Goal: Transaction & Acquisition: Purchase product/service

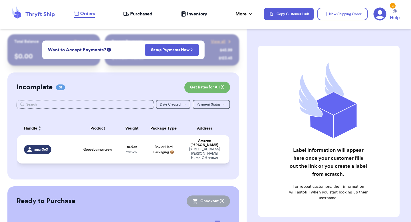
click at [111, 147] on span "Goosebumps crew" at bounding box center [97, 149] width 29 height 5
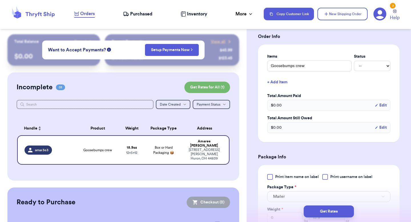
scroll to position [152, 0]
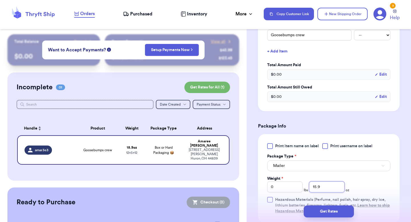
click at [321, 186] on input "15.9" at bounding box center [326, 186] width 35 height 11
type input "1"
type input "12"
click at [329, 210] on button "Get Rates" at bounding box center [328, 211] width 50 height 12
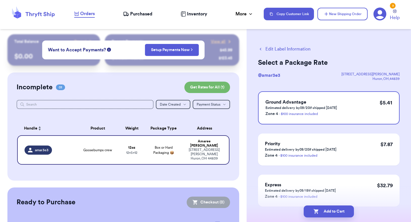
scroll to position [25, 0]
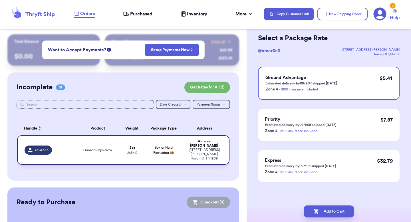
click at [158, 146] on span "Box or Hard Packaging 📦" at bounding box center [163, 150] width 21 height 9
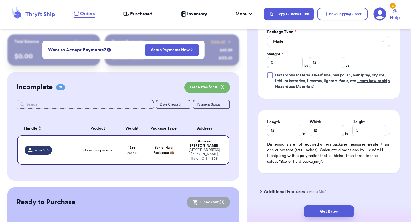
scroll to position [279, 0]
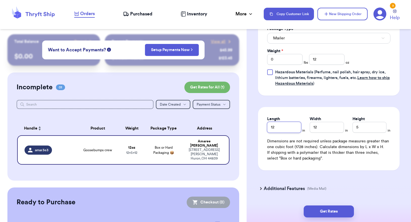
click at [278, 131] on input "12" at bounding box center [284, 127] width 34 height 11
type input "13"
click at [324, 132] on input "12" at bounding box center [326, 127] width 34 height 11
type input "10"
click at [361, 129] on input "5" at bounding box center [369, 127] width 34 height 11
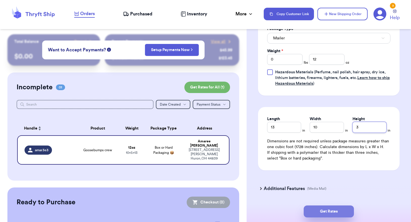
type input "3"
click at [326, 216] on button "Get Rates" at bounding box center [328, 211] width 50 height 12
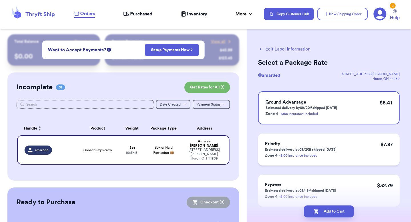
scroll to position [25, 0]
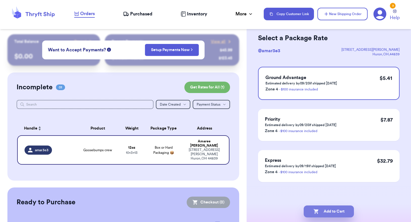
click at [328, 209] on button "Add to Cart" at bounding box center [328, 211] width 50 height 12
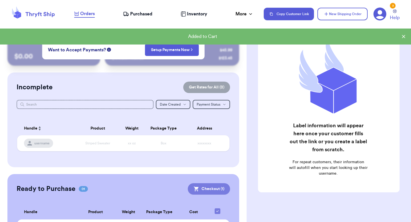
click at [210, 187] on button "Checkout ( 1 )" at bounding box center [209, 188] width 42 height 11
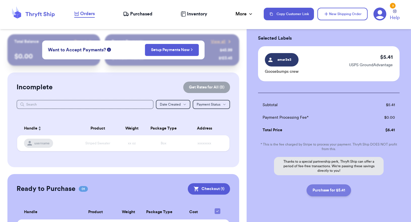
click at [338, 190] on button "Purchase for $5.41" at bounding box center [328, 190] width 44 height 12
checkbox input "true"
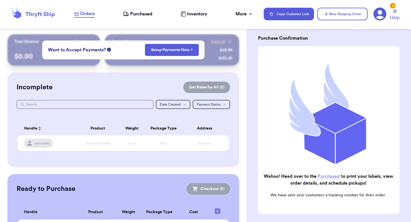
click at [149, 11] on span "Purchased" at bounding box center [141, 14] width 22 height 7
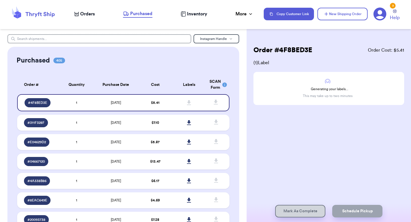
click at [188, 14] on span "Inventory" at bounding box center [197, 14] width 20 height 7
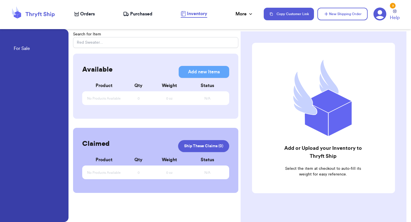
click at [149, 13] on span "Purchased" at bounding box center [141, 14] width 22 height 7
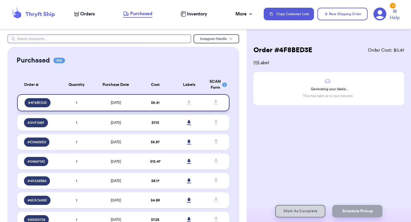
click at [189, 103] on icon at bounding box center [189, 102] width 4 height 5
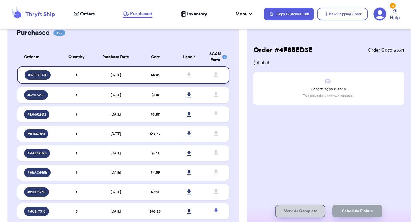
scroll to position [25, 0]
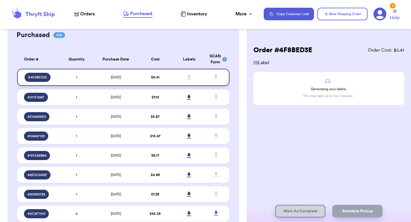
click at [72, 76] on td "1" at bounding box center [77, 77] width 34 height 17
click at [87, 16] on span "Orders" at bounding box center [87, 14] width 15 height 7
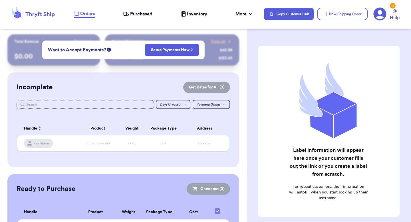
click at [130, 17] on div "Orders Purchased Inventory More Stats Completed Orders Payments Payouts" at bounding box center [166, 13] width 184 height 7
click at [136, 15] on span "Purchased" at bounding box center [141, 14] width 22 height 7
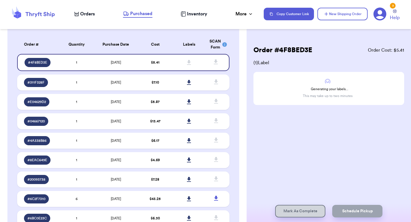
scroll to position [38, 0]
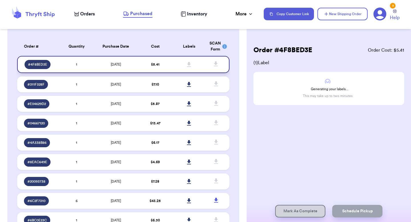
click at [190, 66] on icon at bounding box center [189, 64] width 4 height 5
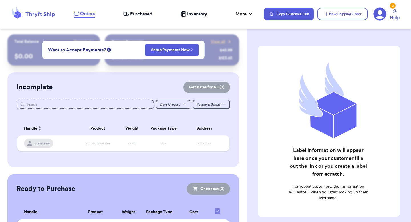
click at [136, 15] on span "Purchased" at bounding box center [141, 14] width 22 height 7
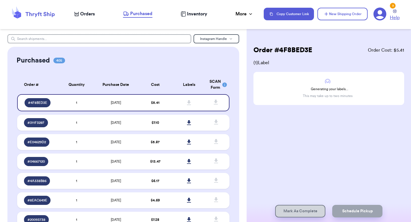
click at [396, 16] on span "Help" at bounding box center [394, 17] width 10 height 7
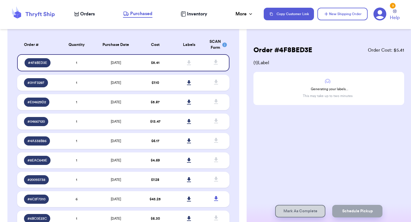
scroll to position [40, 0]
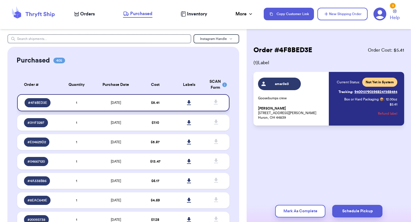
click at [190, 103] on icon at bounding box center [189, 102] width 4 height 5
